Goal: Find specific page/section: Find specific page/section

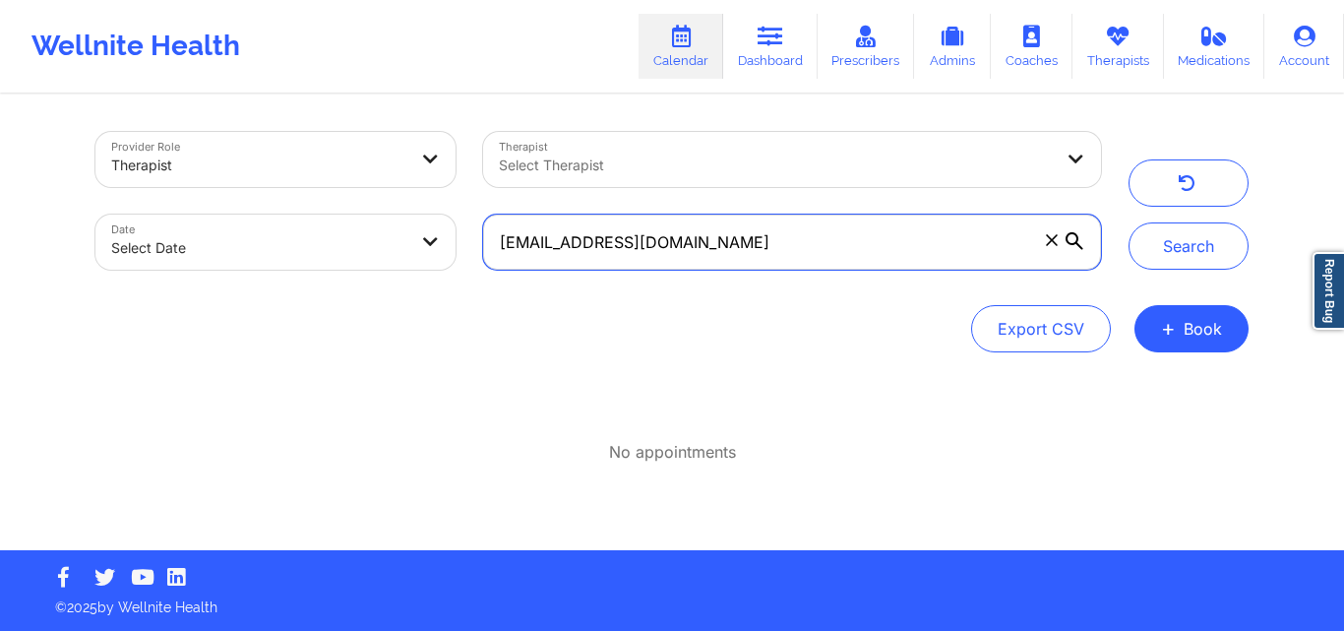
click at [711, 228] on input "[EMAIL_ADDRESS][DOMAIN_NAME]" at bounding box center [792, 241] width 618 height 55
paste input "brandiburgess@y"
type input "[EMAIL_ADDRESS][DOMAIN_NAME]"
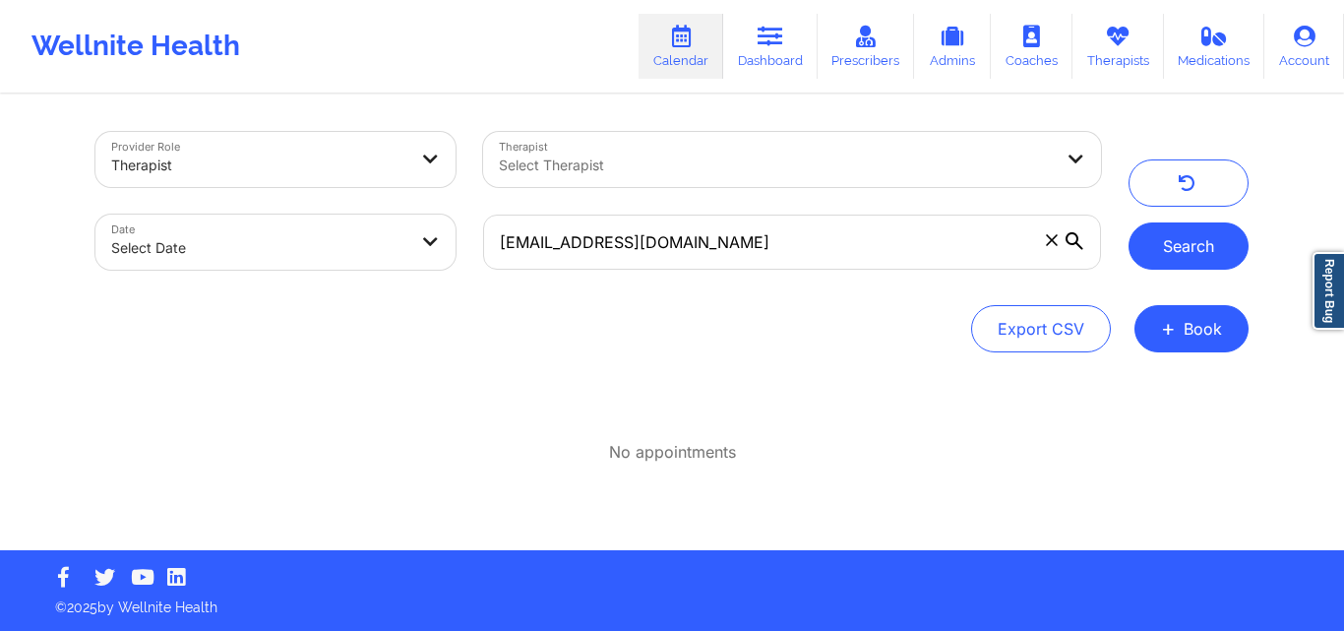
click at [1210, 261] on button "Search" at bounding box center [1189, 245] width 120 height 47
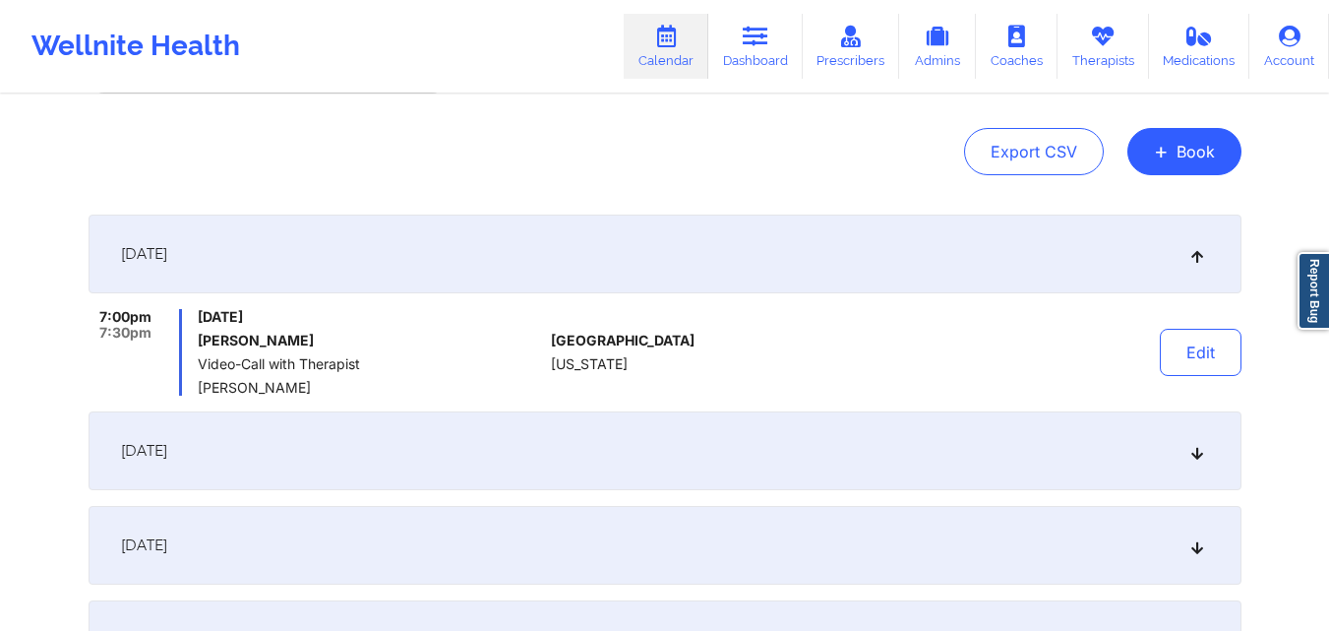
scroll to position [197, 0]
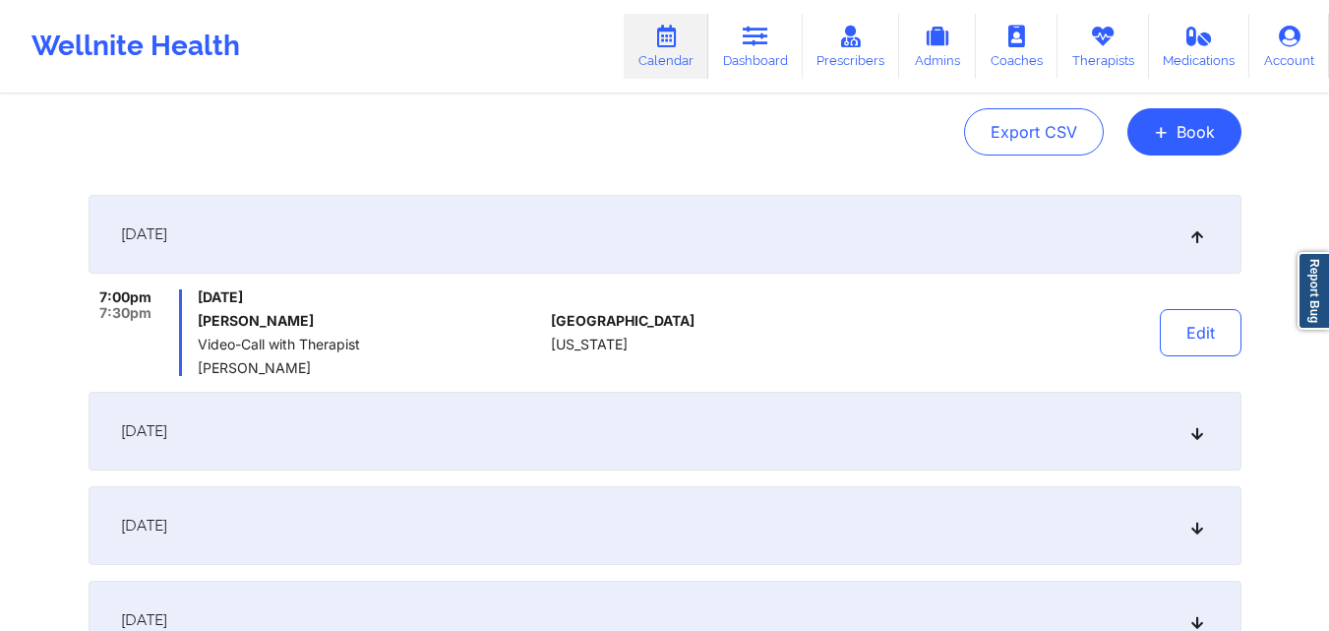
click at [789, 254] on div "[DATE]" at bounding box center [665, 234] width 1153 height 79
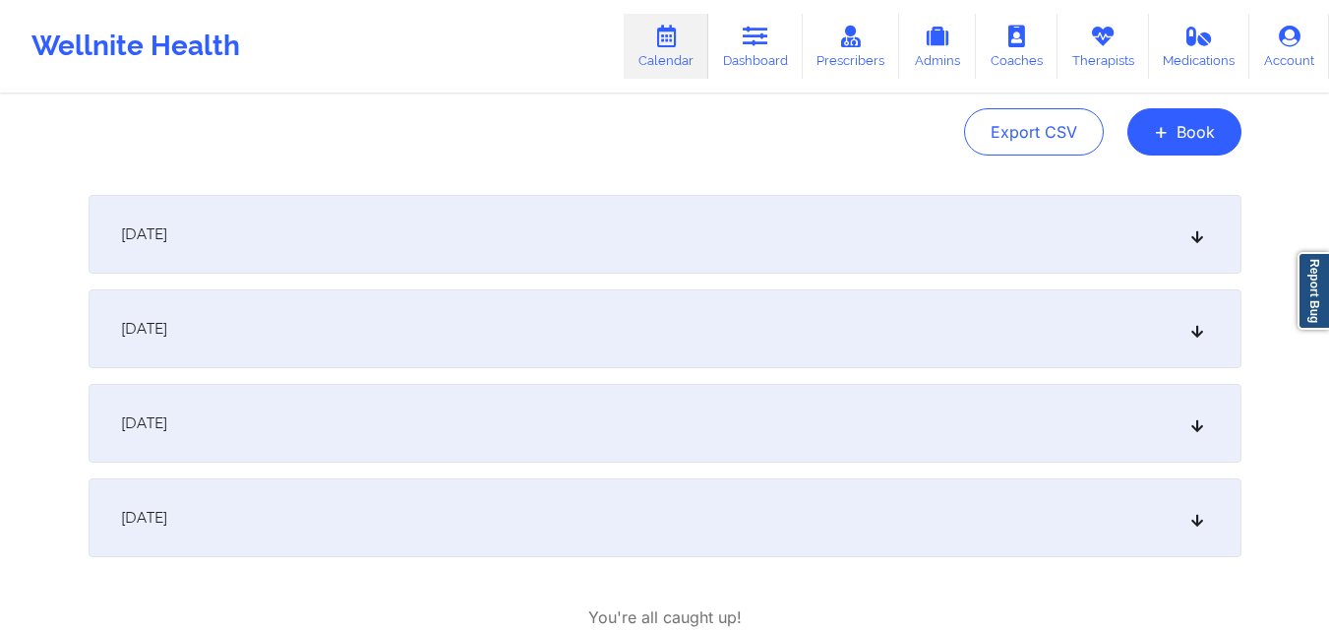
click at [789, 254] on div "[DATE]" at bounding box center [665, 234] width 1153 height 79
